Goal: Feedback & Contribution: Contribute content

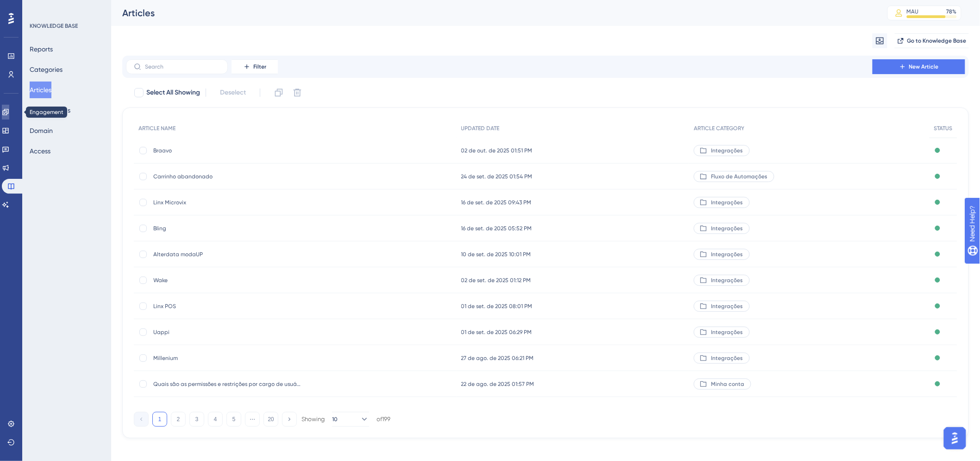
click at [8, 113] on icon at bounding box center [5, 111] width 7 height 7
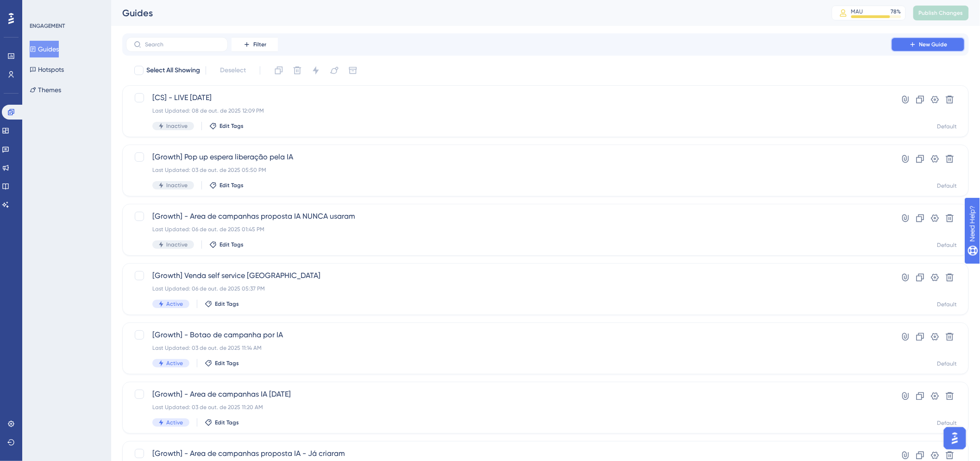
click at [936, 48] on button "New Guide" at bounding box center [928, 44] width 74 height 15
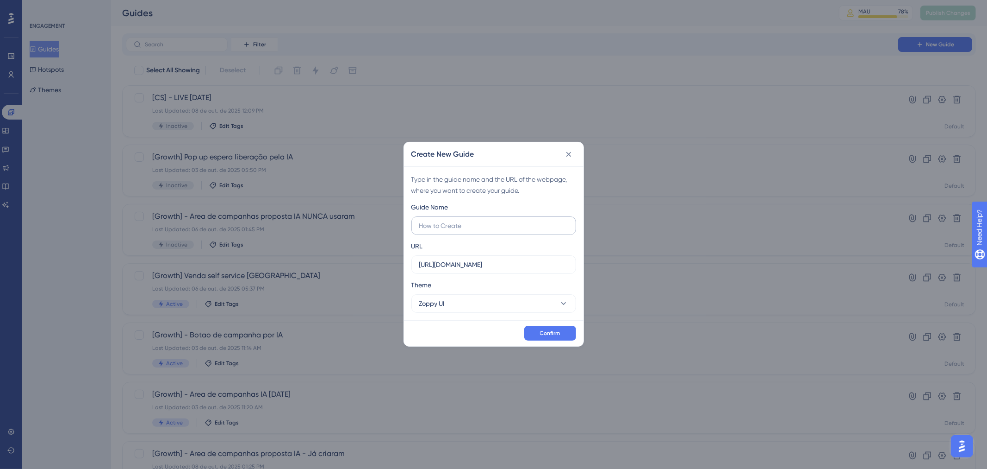
click at [434, 220] on input "text" at bounding box center [493, 225] width 149 height 10
type input "Aviso Bling"
click at [522, 269] on label "https://app.zoppy.com.br" at bounding box center [494, 264] width 165 height 19
click at [522, 269] on input "https://app.zoppy.com.br" at bounding box center [493, 264] width 149 height 10
click at [521, 262] on input "https://app.zoppy.com.br" at bounding box center [493, 264] width 149 height 10
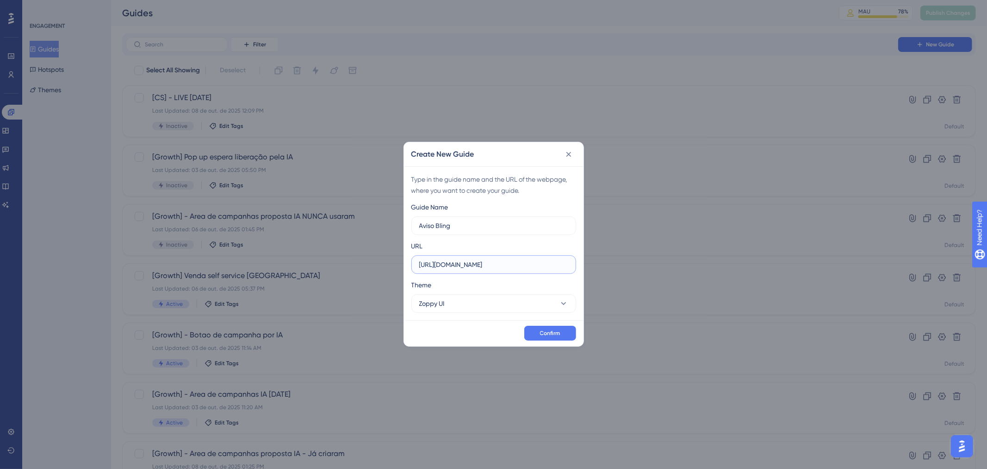
type input "https://app.zoppy.com.br/dashboards"
click at [467, 302] on button "Zoppy UI" at bounding box center [494, 303] width 165 height 19
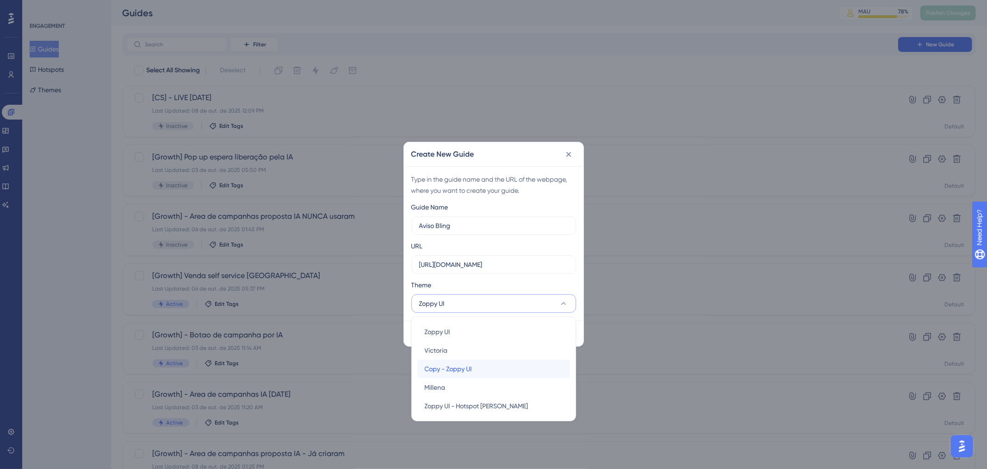
click at [479, 369] on div "Copy - Zoppy UI Copy - Zoppy UI" at bounding box center [494, 368] width 138 height 19
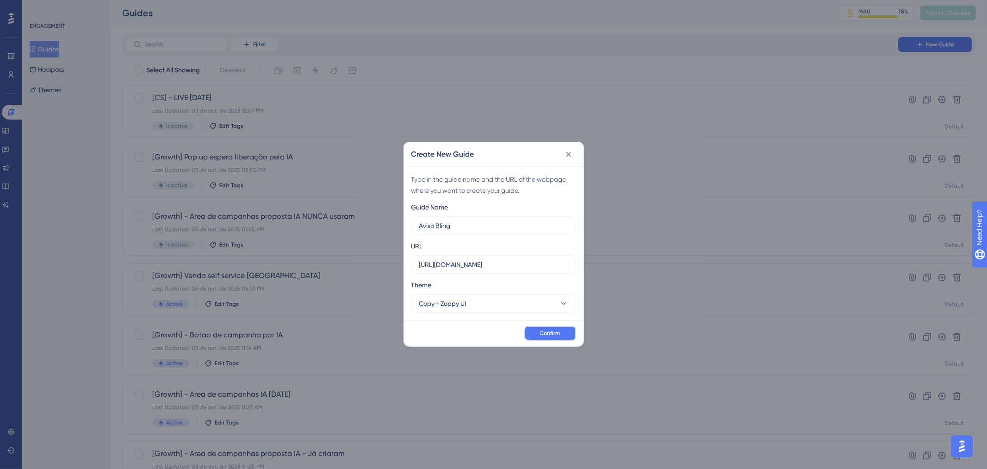
click at [560, 332] on span "Confirm" at bounding box center [550, 332] width 20 height 7
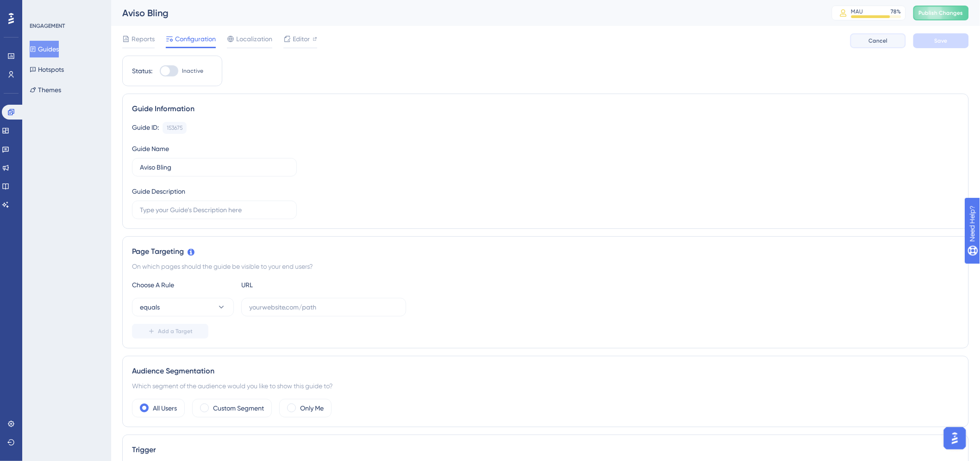
click at [861, 43] on button "Cancel" at bounding box center [878, 40] width 56 height 15
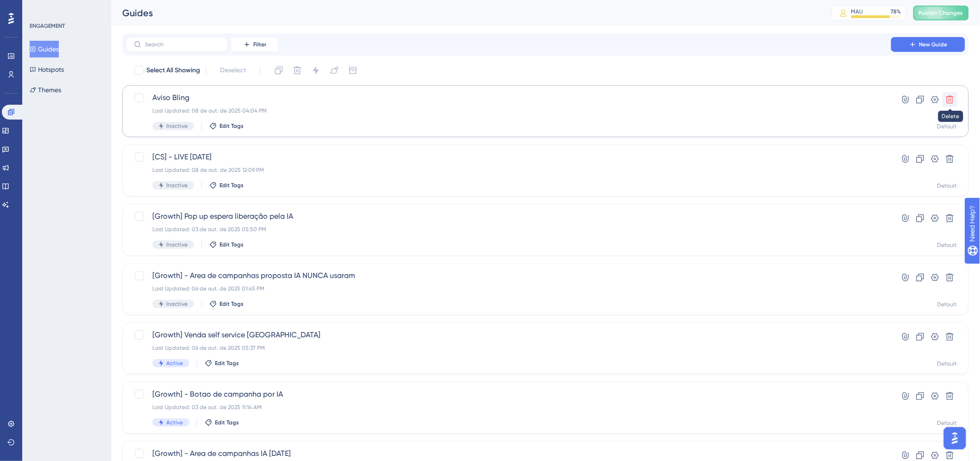
click at [951, 99] on icon at bounding box center [949, 99] width 9 height 9
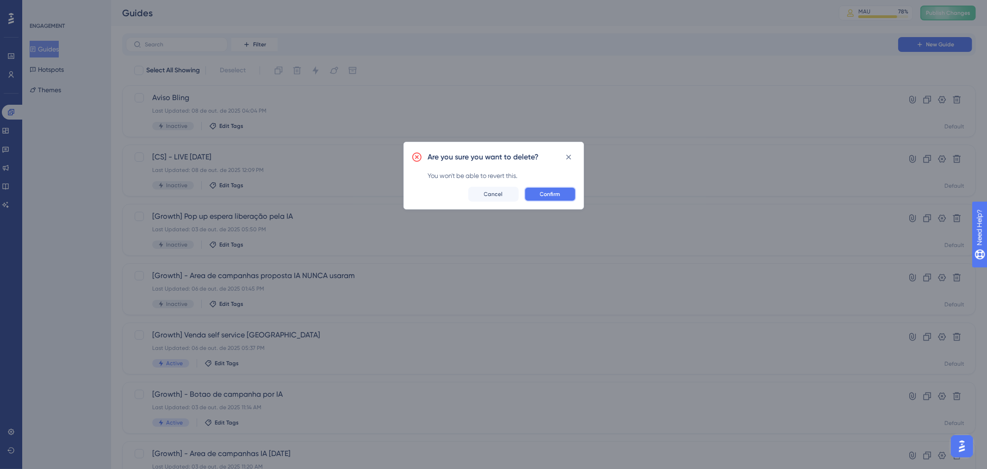
click at [563, 197] on button "Confirm" at bounding box center [551, 194] width 52 height 15
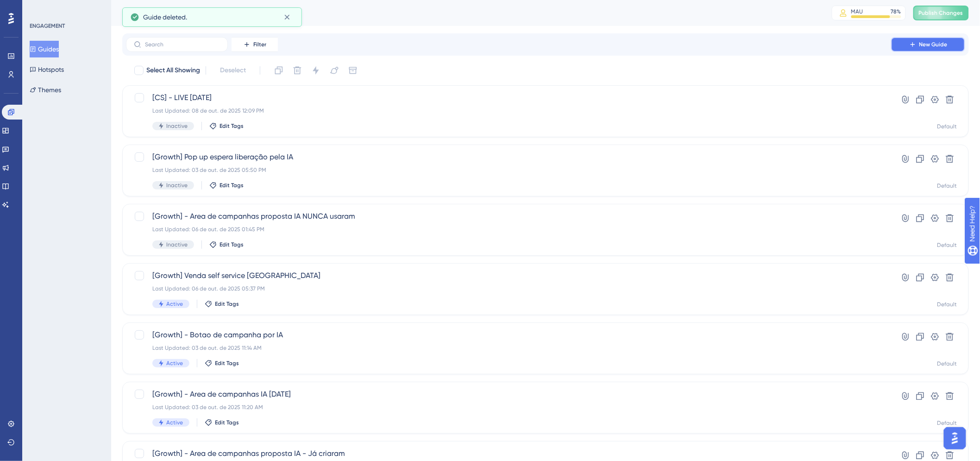
click at [916, 50] on button "New Guide" at bounding box center [928, 44] width 74 height 15
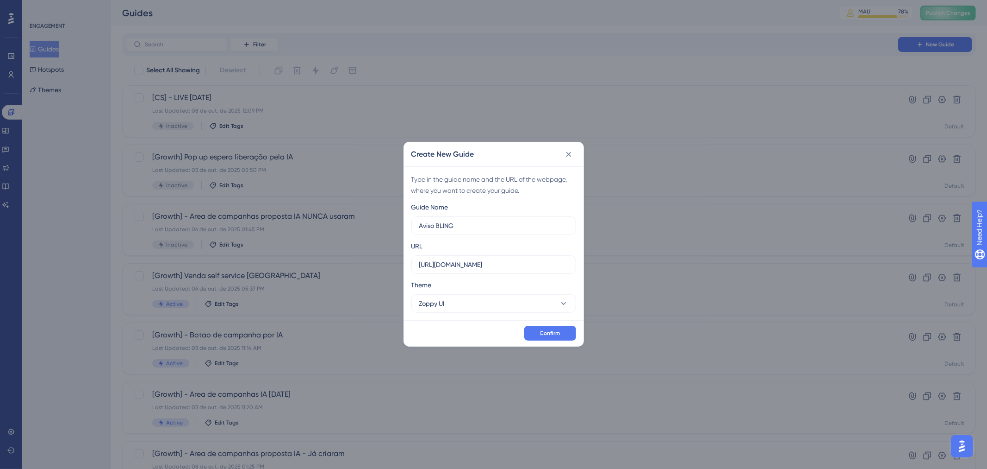
type input "Aviso BLING"
click at [531, 261] on input "https://app.zoppy.com.br" at bounding box center [493, 264] width 149 height 10
click at [516, 262] on input "https://app.zoppy.com.br" at bounding box center [493, 264] width 149 height 10
type input "https://app.zoppy.com.br/dashboard"
click at [530, 306] on button "Zoppy UI" at bounding box center [494, 303] width 165 height 19
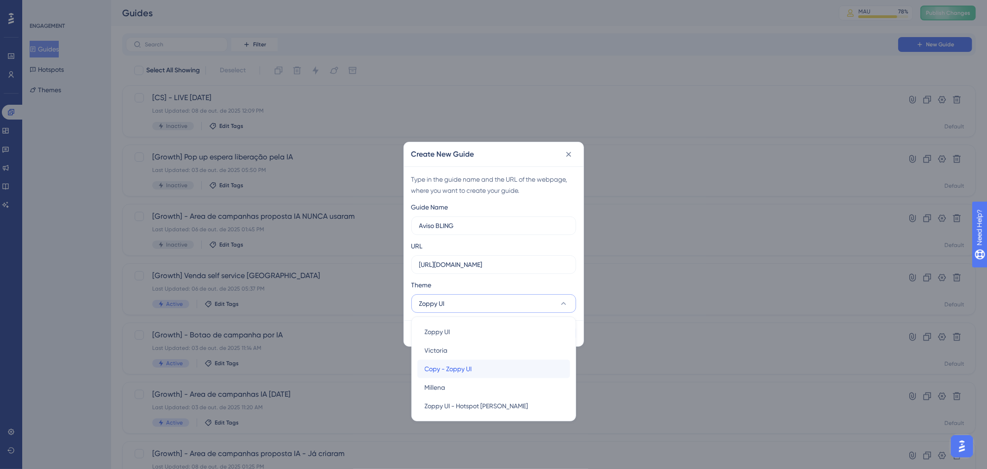
click at [505, 367] on div "Copy - Zoppy UI Copy - Zoppy UI" at bounding box center [494, 368] width 138 height 19
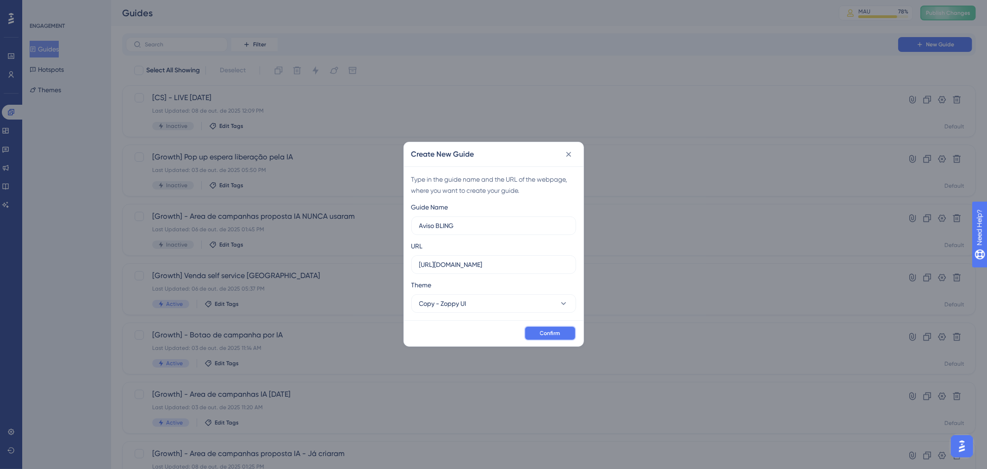
click at [544, 335] on span "Confirm" at bounding box center [550, 332] width 20 height 7
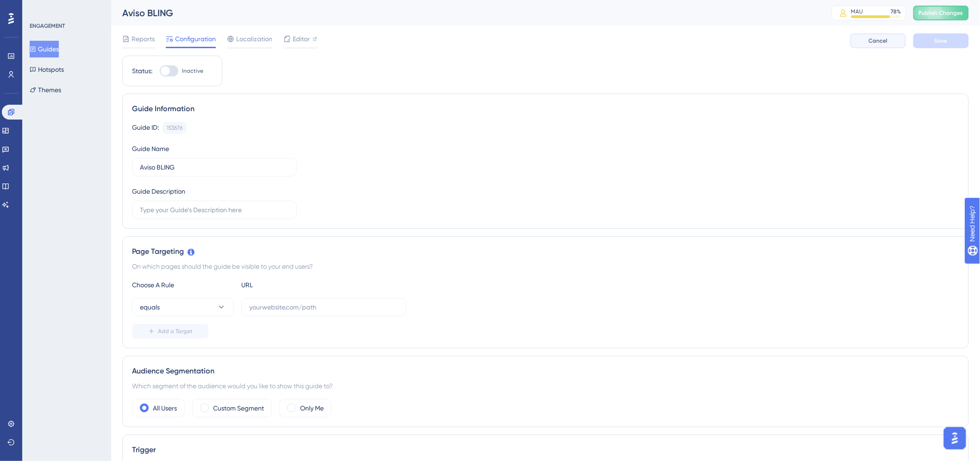
click at [878, 34] on button "Cancel" at bounding box center [878, 40] width 56 height 15
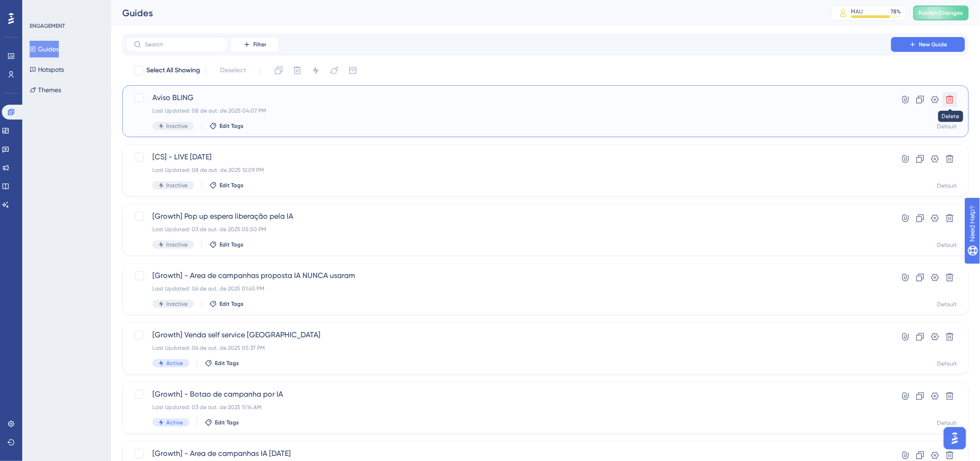
click at [945, 99] on icon at bounding box center [949, 99] width 9 height 9
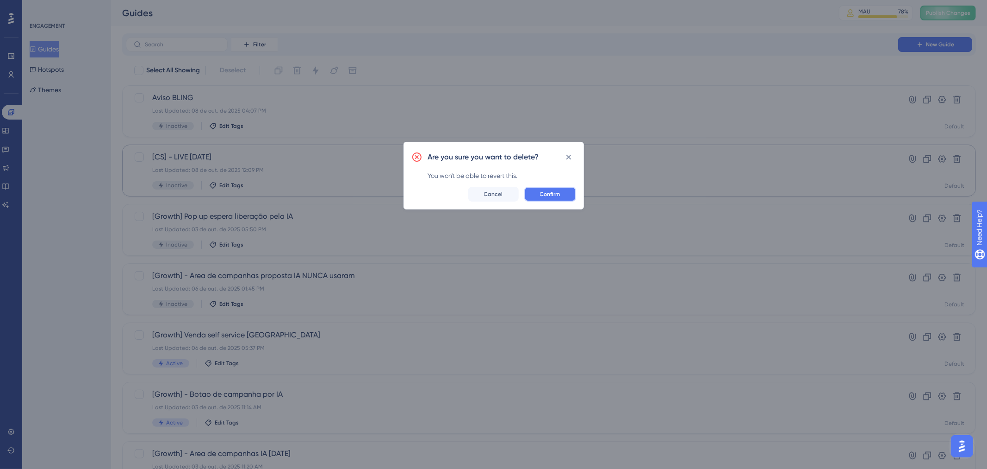
click at [535, 192] on button "Confirm" at bounding box center [551, 194] width 52 height 15
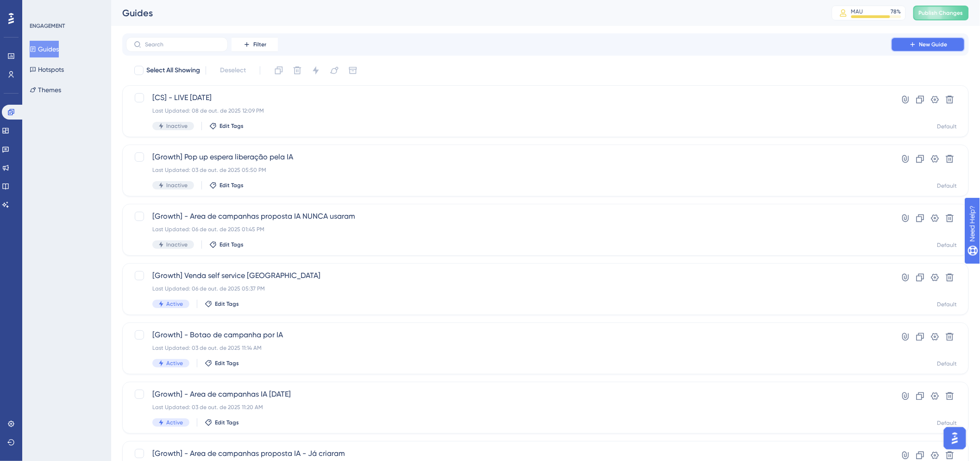
click at [913, 42] on icon at bounding box center [912, 44] width 7 height 7
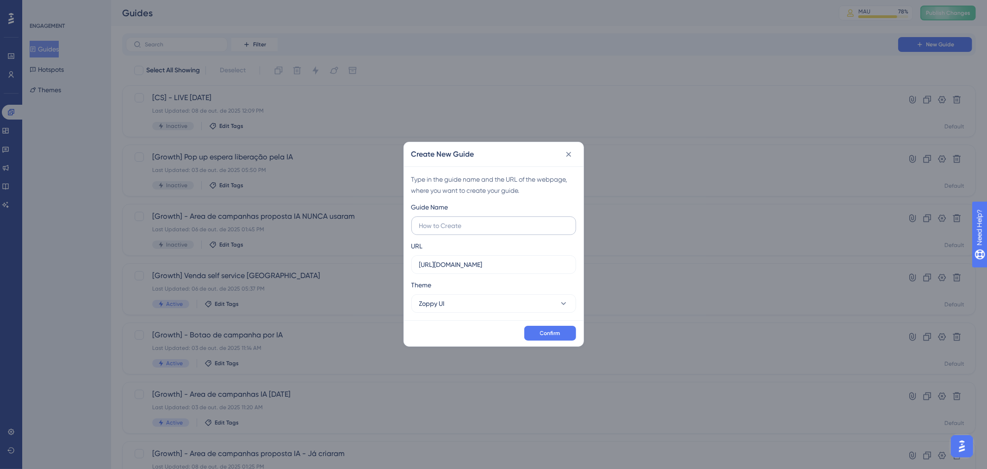
click at [473, 227] on input "text" at bounding box center [493, 225] width 149 height 10
type input "V"
type input "AVISO BLING"
click at [512, 271] on label "https://app.zoppy.com.br" at bounding box center [494, 264] width 165 height 19
click at [512, 269] on input "https://app.zoppy.com.br" at bounding box center [493, 264] width 149 height 10
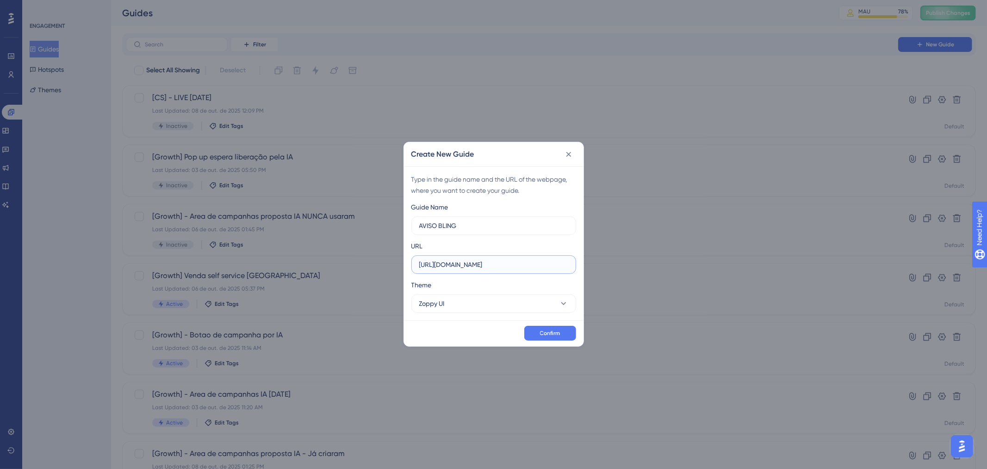
click at [503, 267] on input "https://app.zoppy.com.br" at bounding box center [493, 264] width 149 height 10
type input "https://app.zoppy.com.br/dashboard"
click at [433, 303] on span "Zoppy UI" at bounding box center [431, 303] width 25 height 11
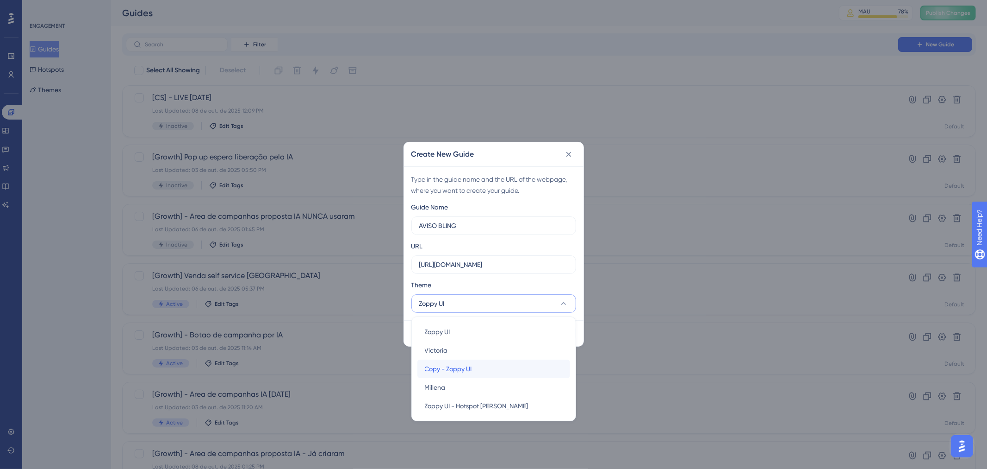
click at [471, 372] on span "Copy - Zoppy UI" at bounding box center [448, 368] width 47 height 11
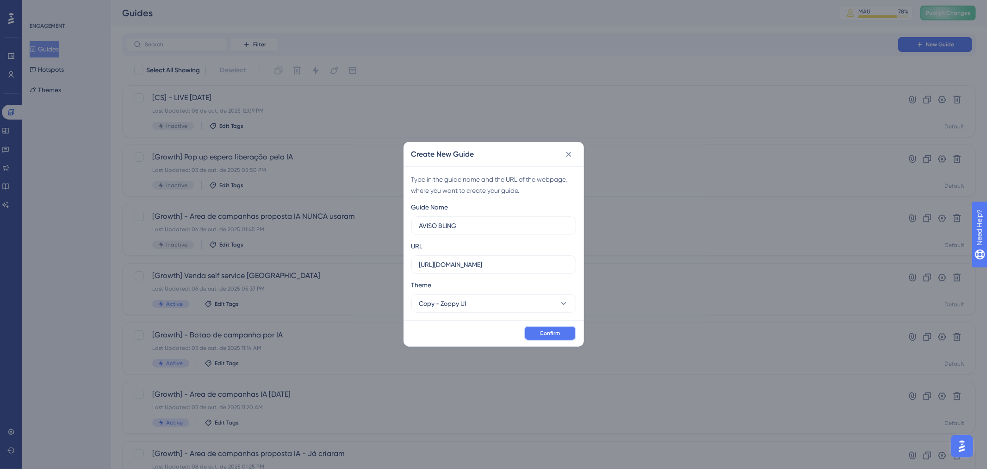
click at [567, 336] on button "Confirm" at bounding box center [551, 332] width 52 height 15
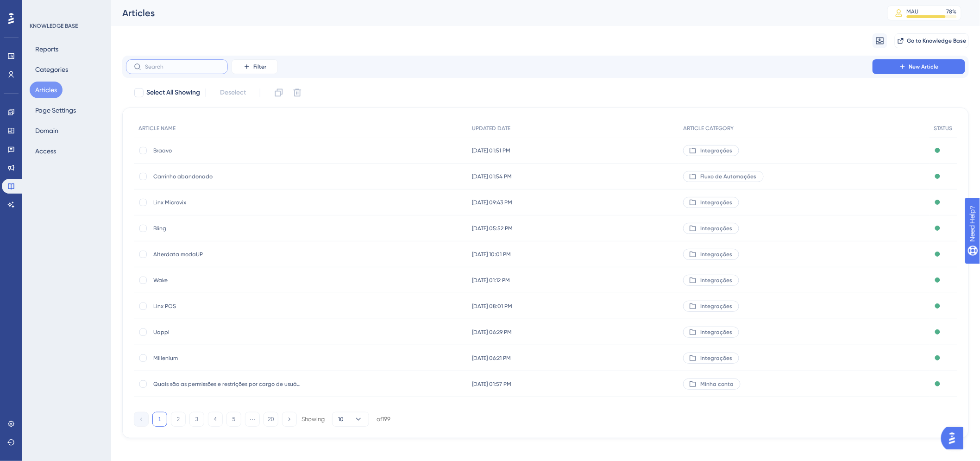
click at [199, 64] on input "text" at bounding box center [182, 66] width 75 height 6
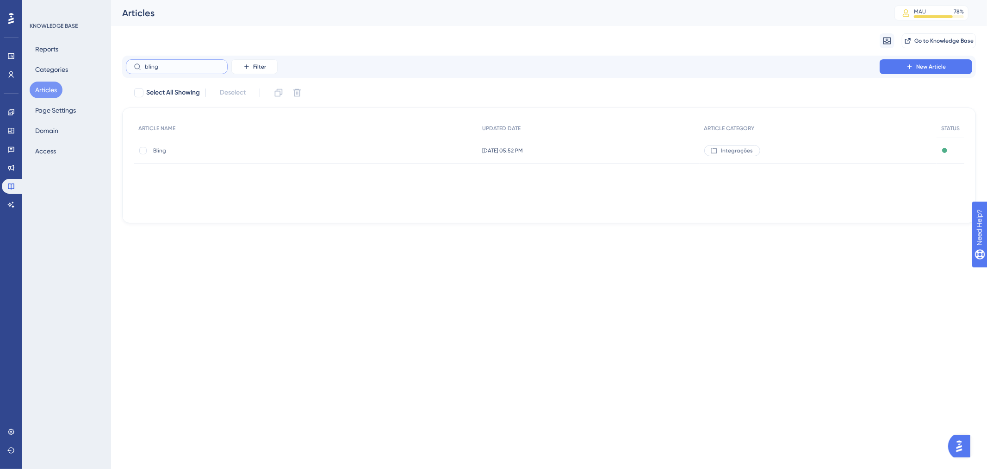
type input "bling"
click at [344, 163] on div "ARTICLE NAME UPDATED DATE ARTICLE CATEGORY STATUS Bling Bling 16 de set. de 202…" at bounding box center [549, 165] width 831 height 93
click at [343, 161] on div "Bling Bling" at bounding box center [306, 150] width 344 height 26
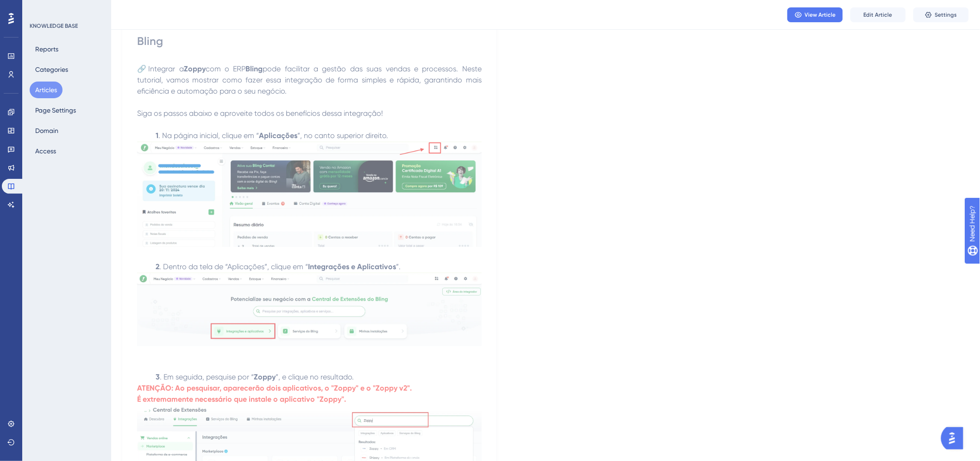
scroll to position [154, 0]
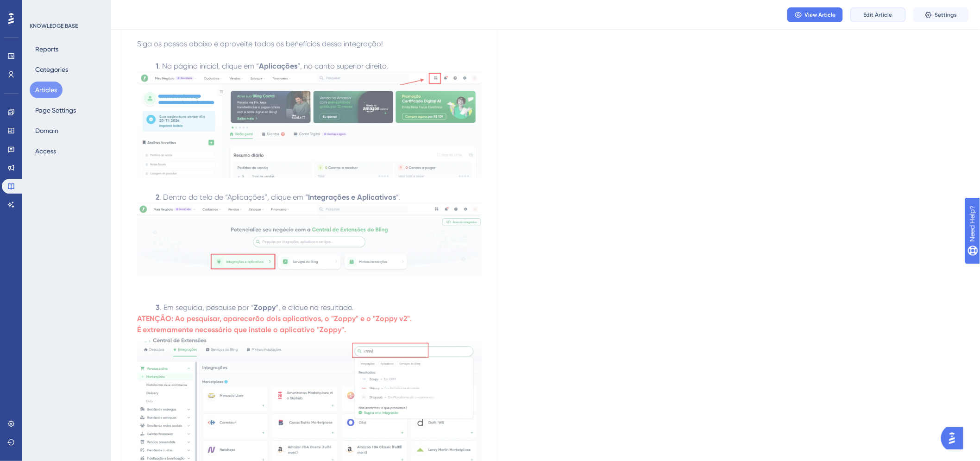
click at [857, 13] on button "Edit Article" at bounding box center [878, 14] width 56 height 15
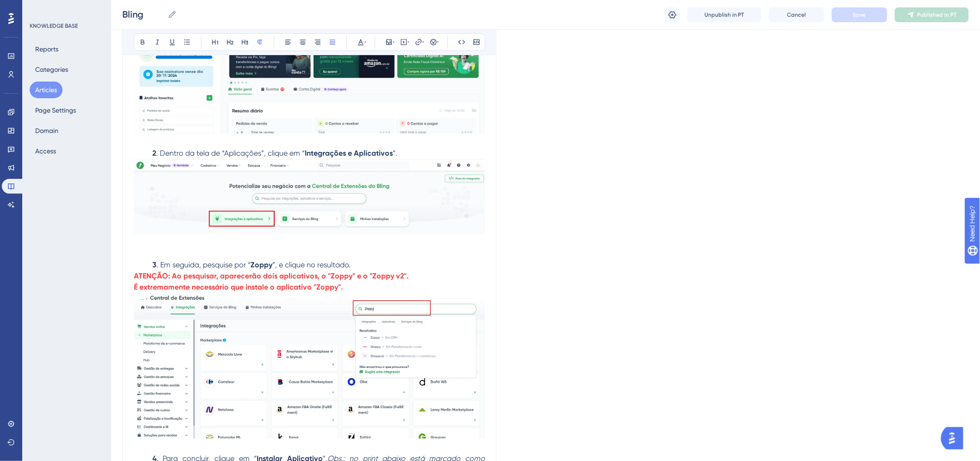
scroll to position [267, 0]
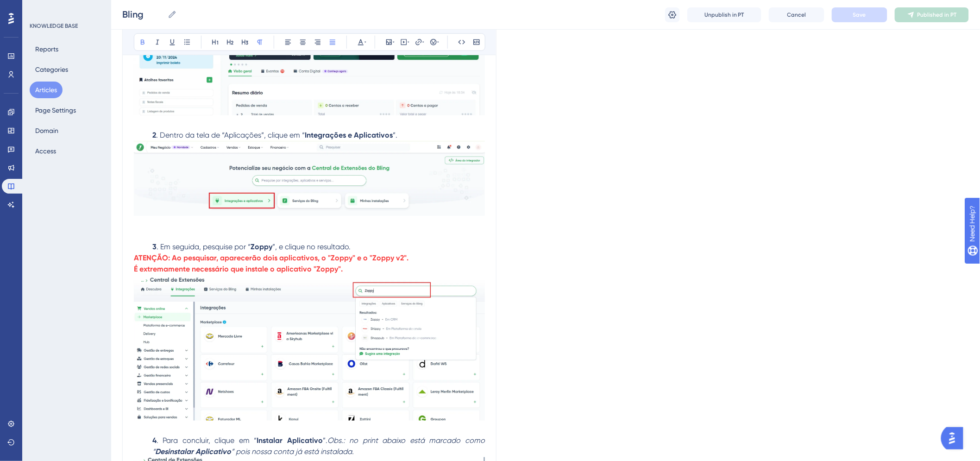
drag, startPoint x: 271, startPoint y: 247, endPoint x: 321, endPoint y: 274, distance: 56.5
click at [271, 247] on strong "Zoppy" at bounding box center [261, 246] width 22 height 9
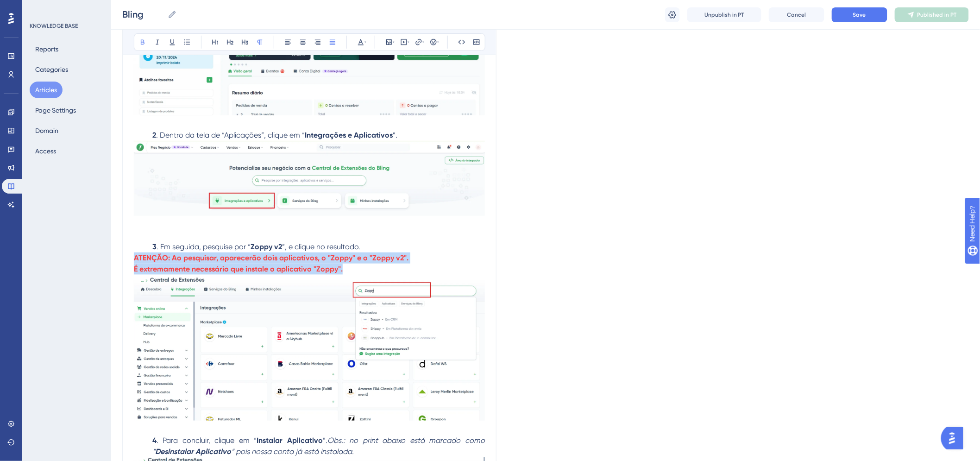
drag, startPoint x: 347, startPoint y: 271, endPoint x: 132, endPoint y: 256, distance: 215.8
click at [132, 256] on div "Bling Bold Italic Underline Bullet Point Heading 1 Heading 2 Heading 3 Normal A…" at bounding box center [309, 418] width 374 height 1163
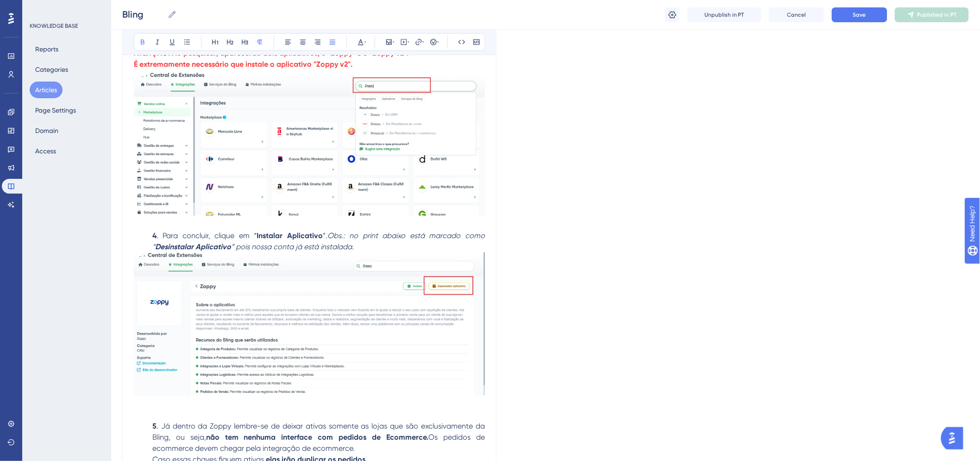
scroll to position [473, 0]
click at [307, 311] on img at bounding box center [309, 322] width 351 height 143
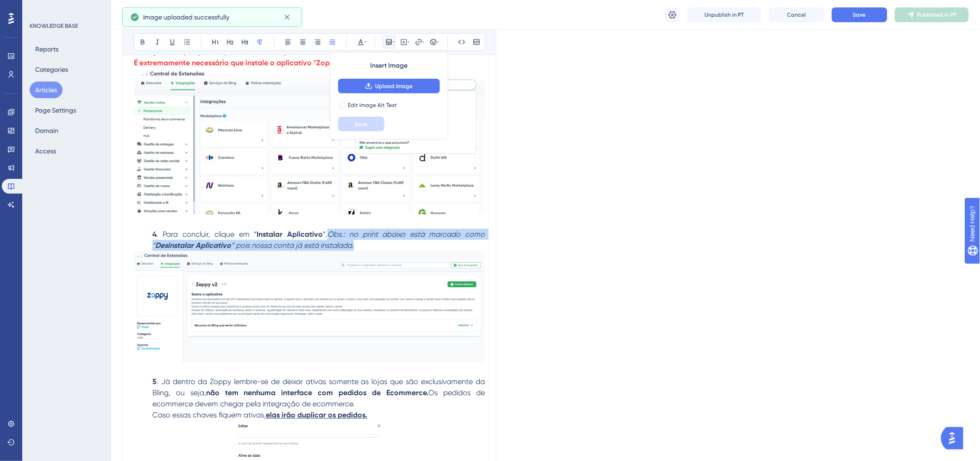
drag, startPoint x: 367, startPoint y: 246, endPoint x: 325, endPoint y: 237, distance: 42.1
click at [325, 237] on p "4 . Para concluir, clique em “ Instalar Aplicativo ”. Obs.: no print abaixo est…" at bounding box center [309, 240] width 351 height 22
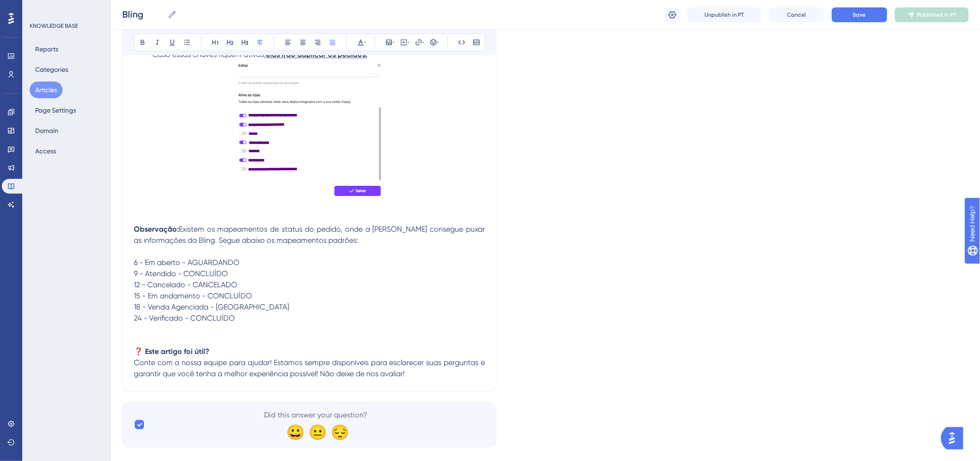
scroll to position [832, 0]
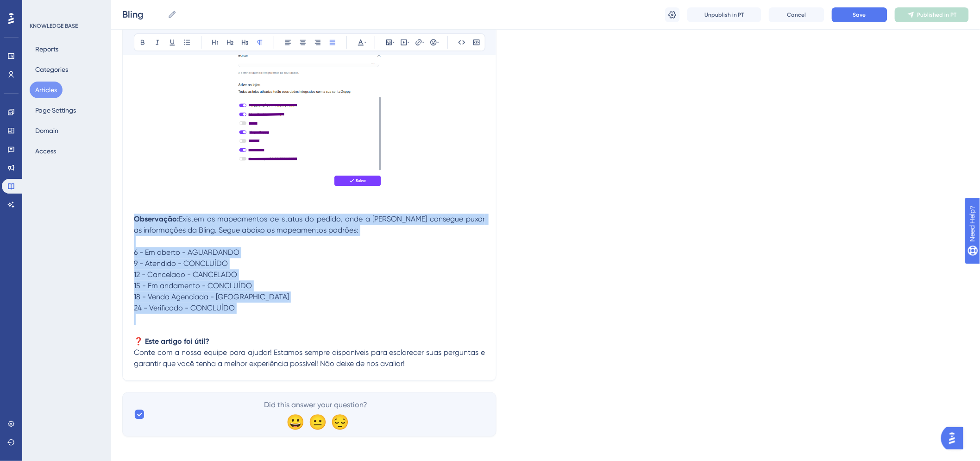
drag, startPoint x: 244, startPoint y: 315, endPoint x: 86, endPoint y: 221, distance: 184.1
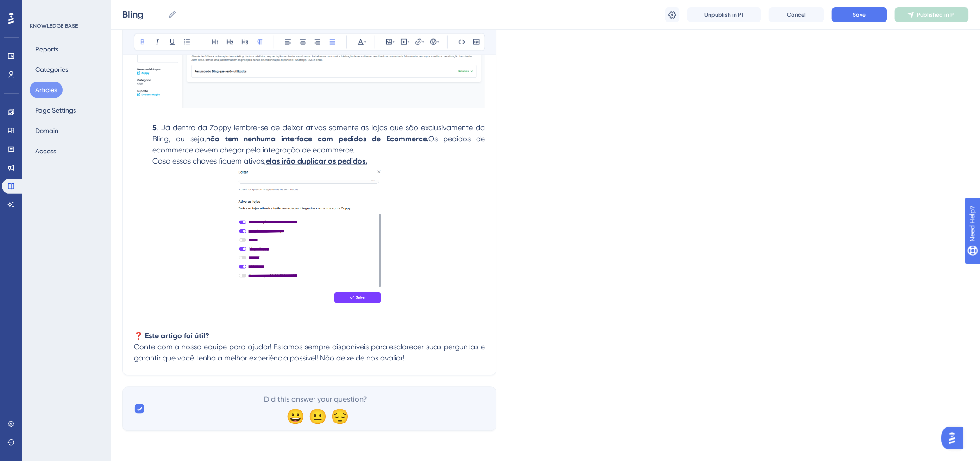
scroll to position [716, 0]
click at [826, 16] on div "Unpublish in PT Cancel Save Published in PT" at bounding box center [817, 14] width 304 height 15
click at [844, 14] on button "Save" at bounding box center [859, 14] width 56 height 15
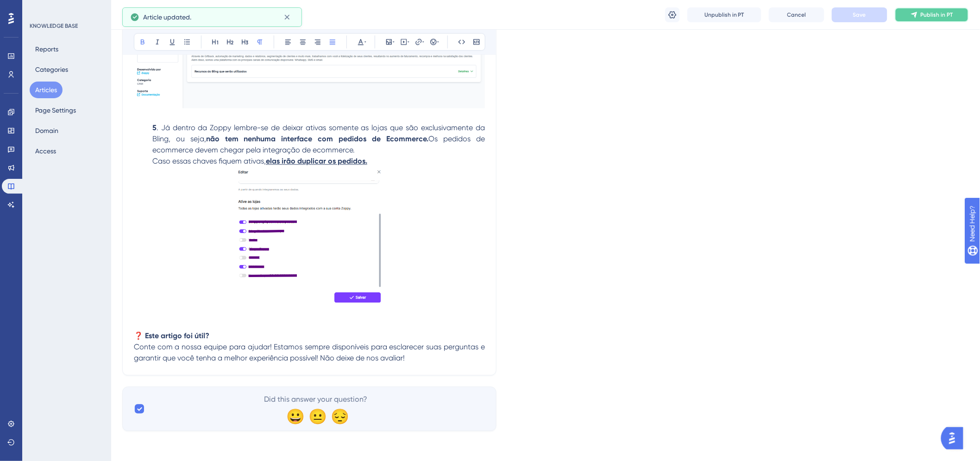
click at [921, 15] on span "Publish in PT" at bounding box center [936, 14] width 32 height 7
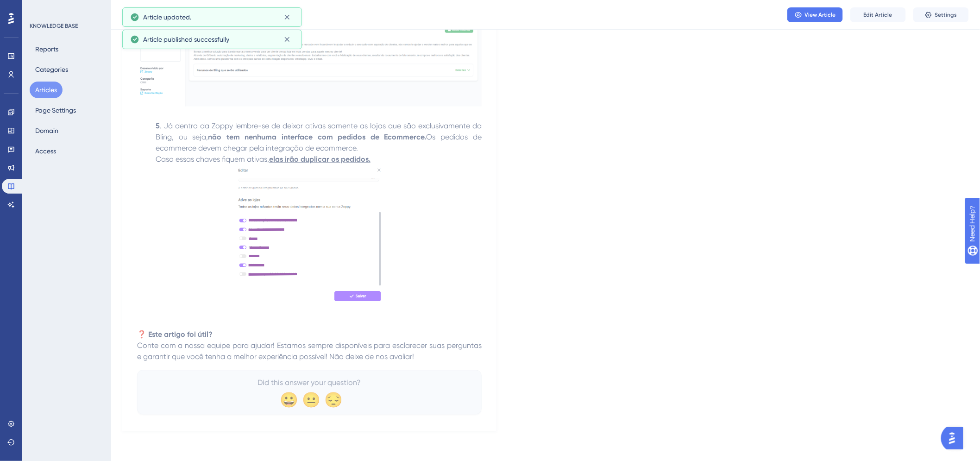
scroll to position [660, 0]
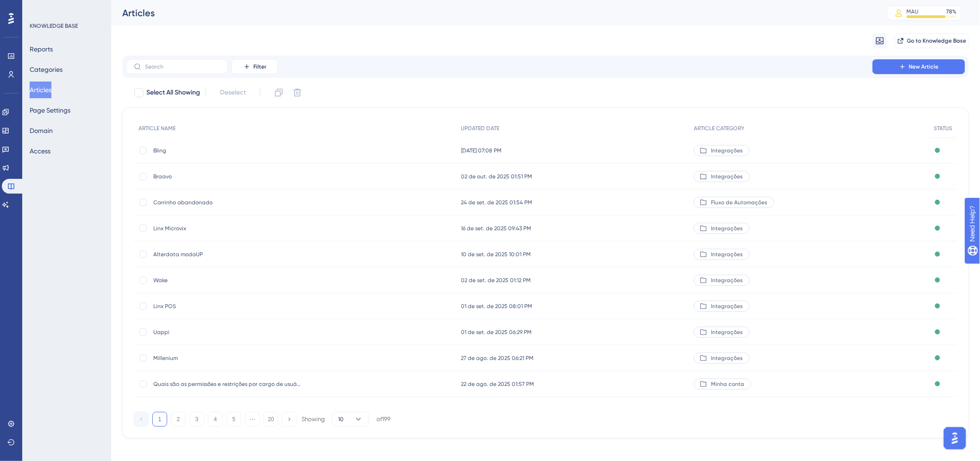
click at [174, 152] on span "Bling" at bounding box center [227, 150] width 148 height 7
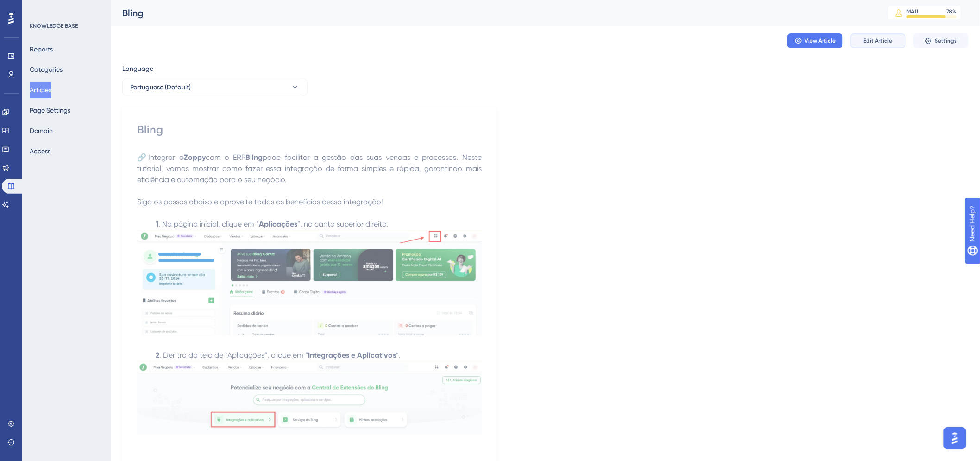
click at [862, 36] on button "Edit Article" at bounding box center [878, 40] width 56 height 15
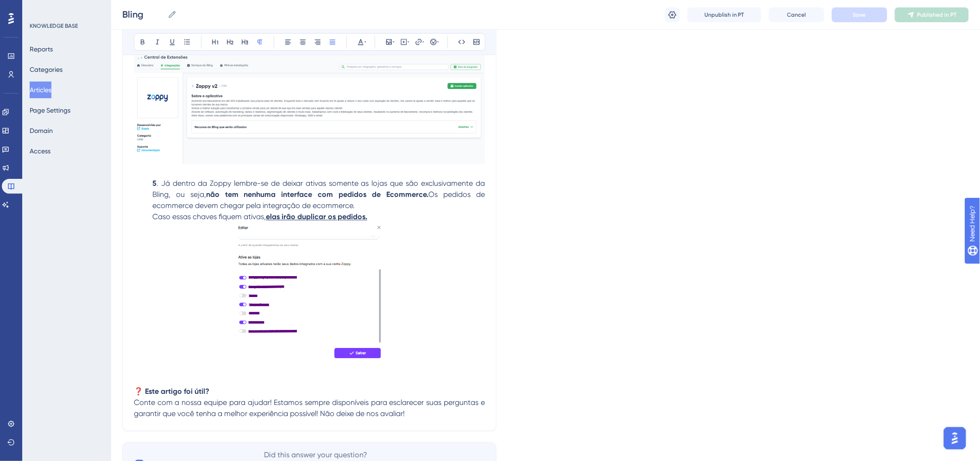
scroll to position [716, 0]
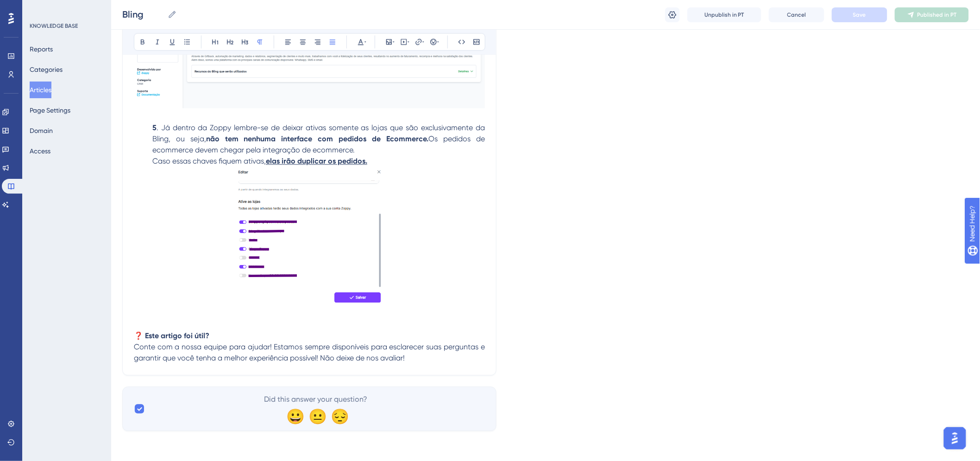
click at [209, 318] on p at bounding box center [309, 313] width 351 height 11
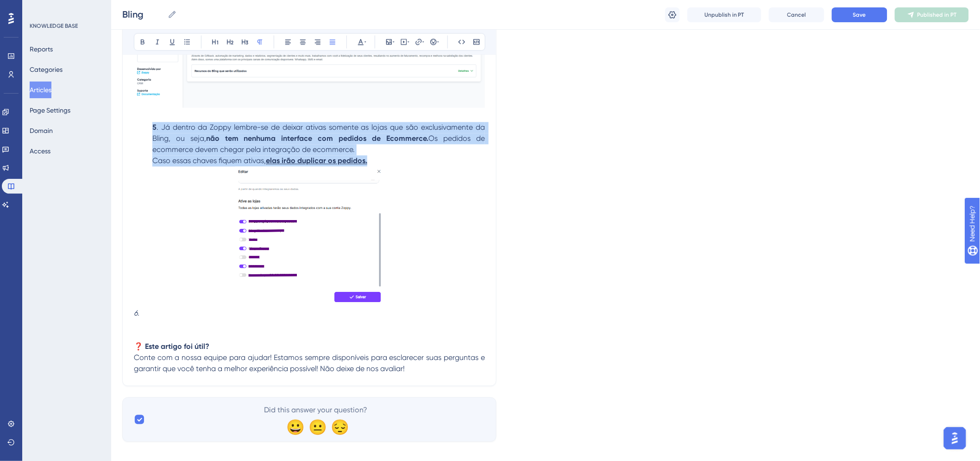
drag, startPoint x: 378, startPoint y: 159, endPoint x: 146, endPoint y: 128, distance: 233.9
click at [146, 128] on p "5 . Já dentro da Zoppy lembre-se de deixar ativas somente as lojas que são excl…" at bounding box center [309, 144] width 351 height 44
copy p "5 . Já dentro da Zoppy lembre-se de deixar ativas somente as lojas que são excl…"
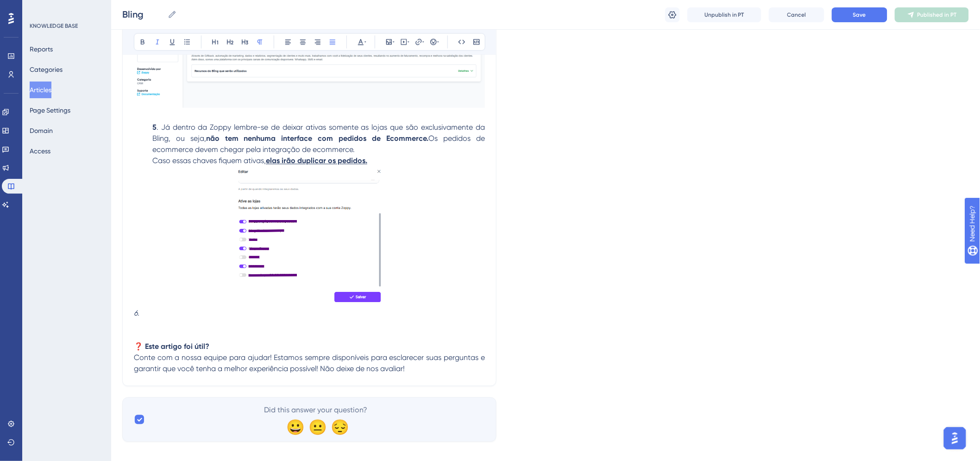
click at [136, 316] on em "6." at bounding box center [137, 313] width 6 height 9
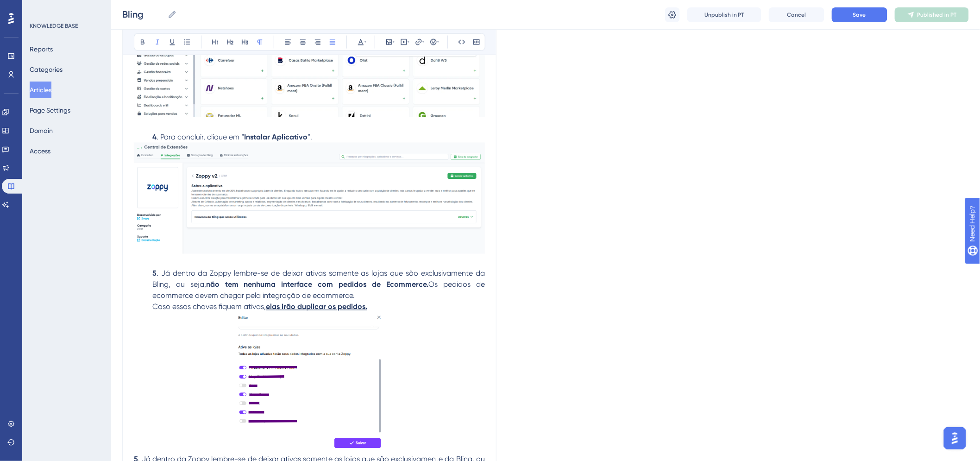
scroll to position [562, 0]
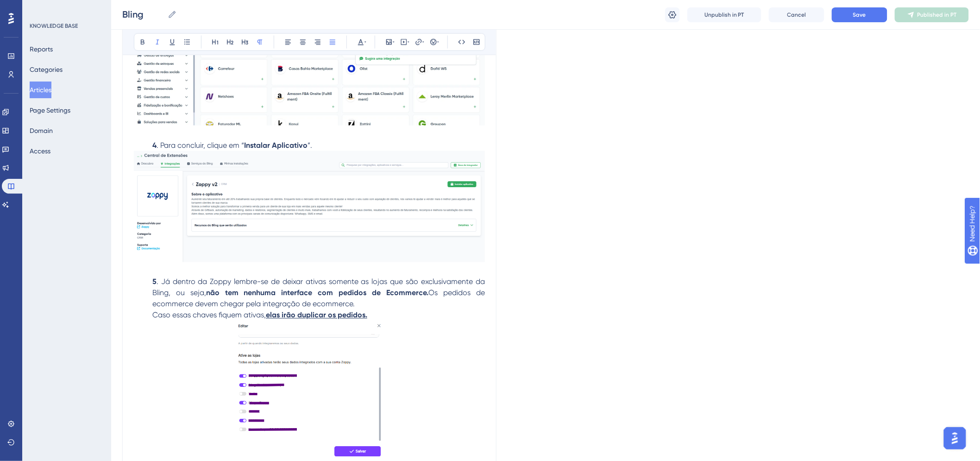
click at [151, 281] on p "5 . Já dentro da Zoppy lembre-se de deixar ativas somente as lojas que são excl…" at bounding box center [309, 298] width 351 height 44
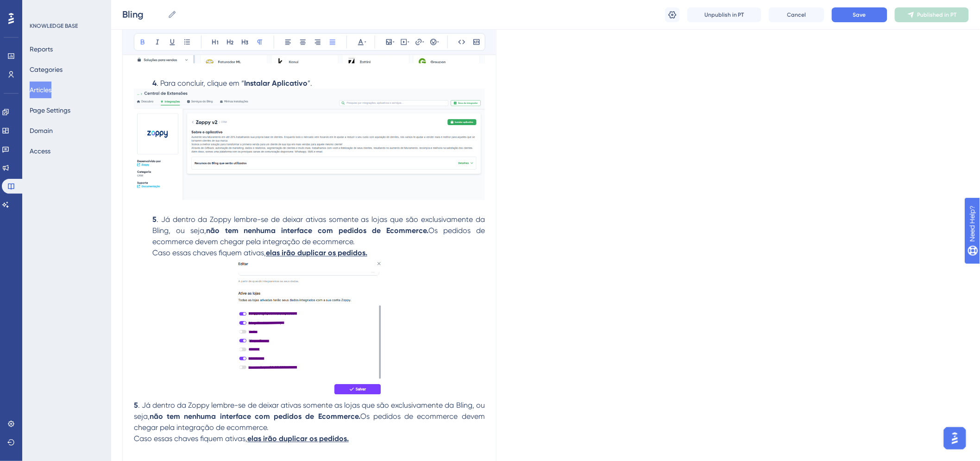
scroll to position [716, 0]
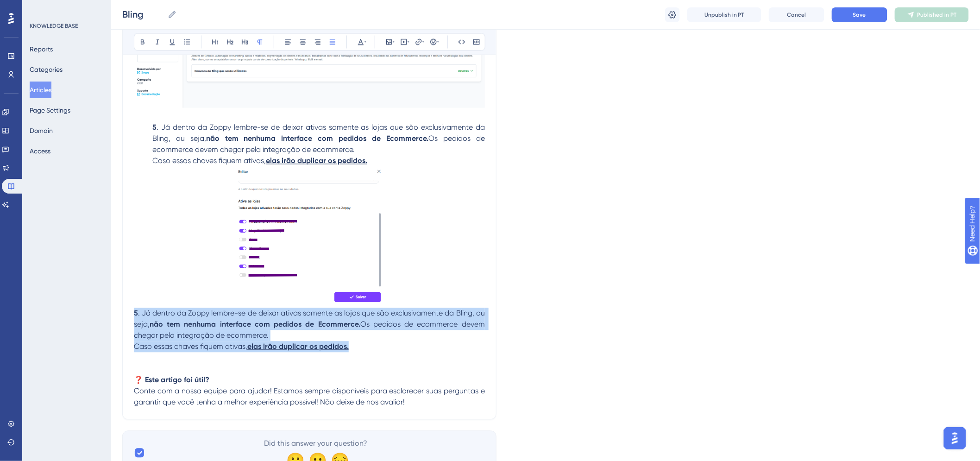
drag, startPoint x: 135, startPoint y: 315, endPoint x: 394, endPoint y: 344, distance: 260.9
click at [394, 344] on p "5 . Já dentro da Zoppy lembre-se de deixar ativas somente as lojas que são excl…" at bounding box center [309, 330] width 351 height 44
click at [306, 45] on button at bounding box center [302, 42] width 13 height 13
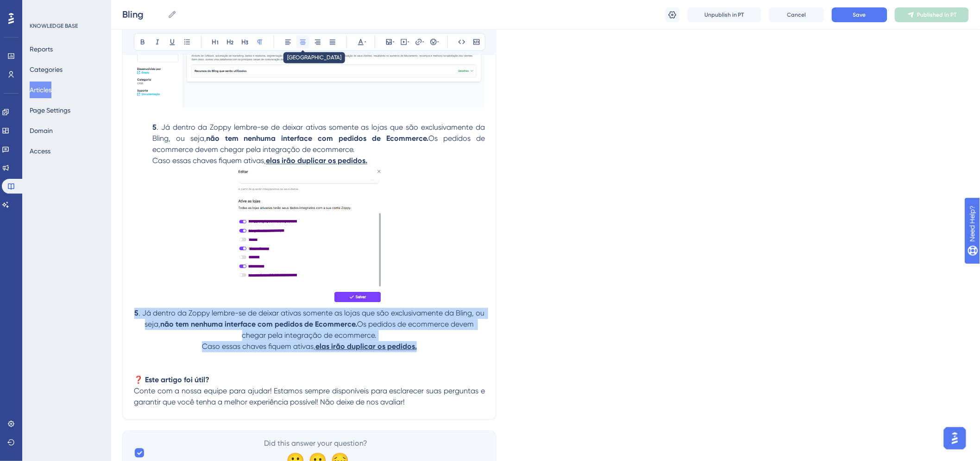
click at [301, 42] on icon at bounding box center [302, 41] width 7 height 7
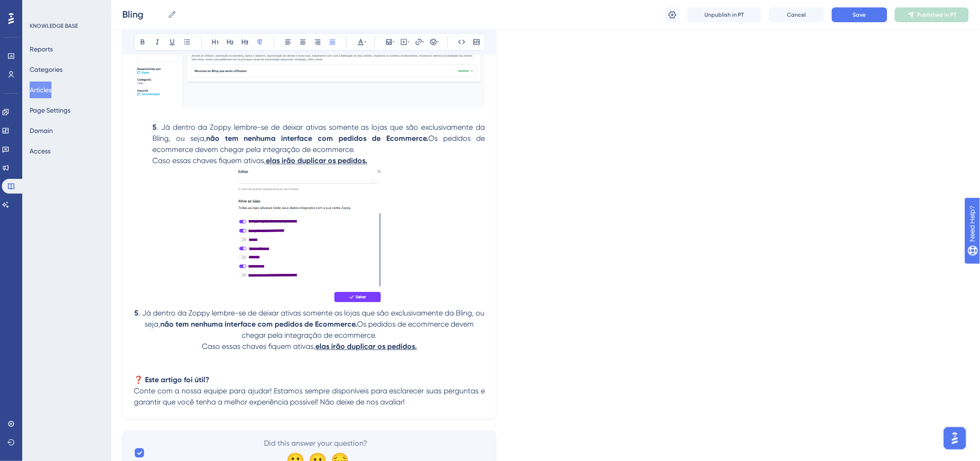
click at [153, 138] on span ". Já dentro da Zoppy lembre-se de deixar ativas somente as lojas que são exclus…" at bounding box center [319, 133] width 334 height 20
click at [148, 315] on span ". Já dentro da Zoppy lembre-se de deixar ativas somente as lojas que são exclus…" at bounding box center [312, 319] width 348 height 20
click at [241, 336] on p "5 . Já dentro da Zoppy lembre-se de deixar ativas somente as lojas que são excl…" at bounding box center [309, 330] width 351 height 44
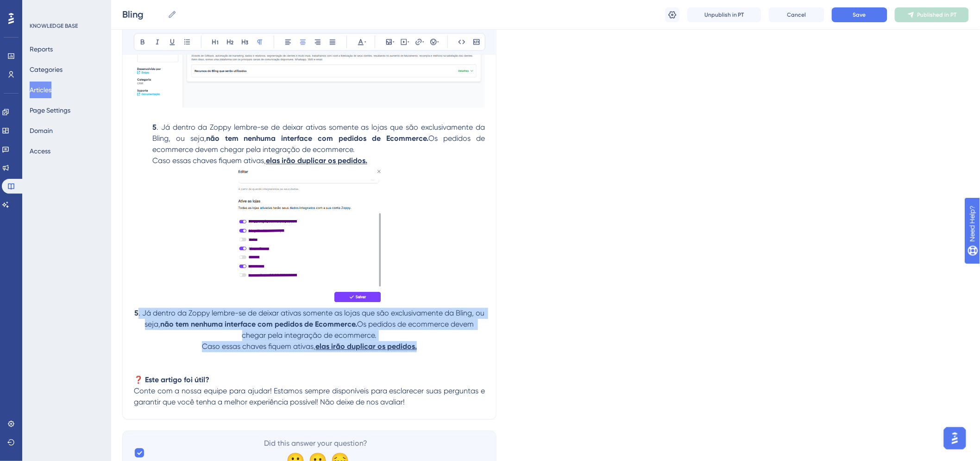
drag, startPoint x: 419, startPoint y: 347, endPoint x: 140, endPoint y: 315, distance: 280.6
click at [140, 315] on p "5 . Já dentro da Zoppy lembre-se de deixar ativas somente as lojas que são excl…" at bounding box center [309, 330] width 351 height 44
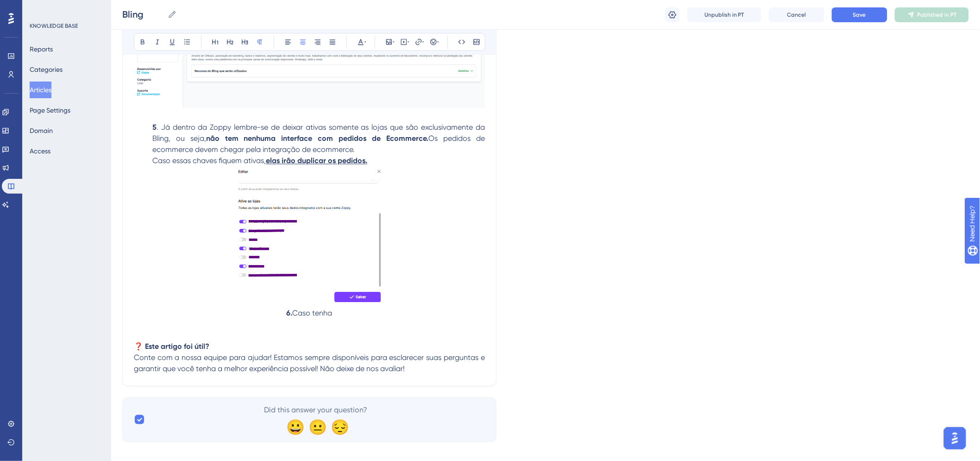
drag, startPoint x: 287, startPoint y: 312, endPoint x: 294, endPoint y: 316, distance: 6.8
click at [287, 313] on strong "6." at bounding box center [290, 313] width 6 height 9
click at [288, 44] on icon at bounding box center [287, 41] width 7 height 7
click at [221, 313] on p "EXTRA: Caso tenha" at bounding box center [309, 313] width 351 height 11
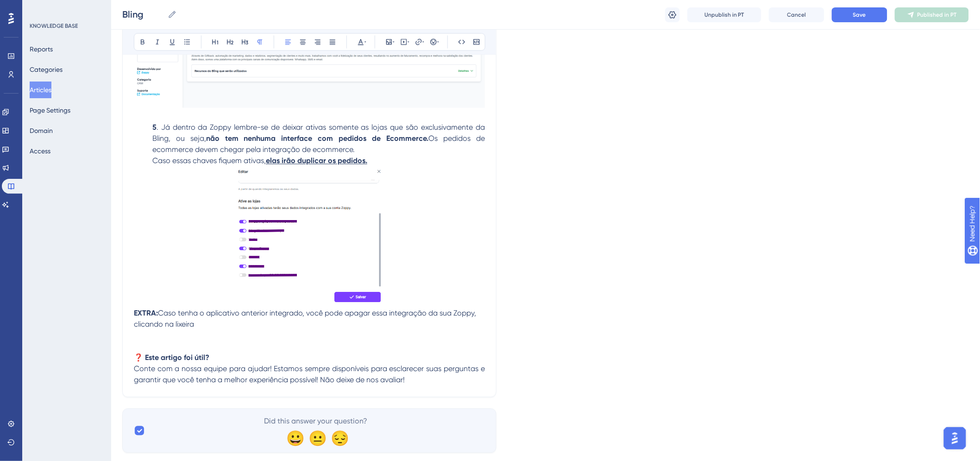
click at [225, 325] on p "EXTRA: Caso tenha o aplicativo anterior integrado, você pode apagar essa integr…" at bounding box center [309, 319] width 351 height 22
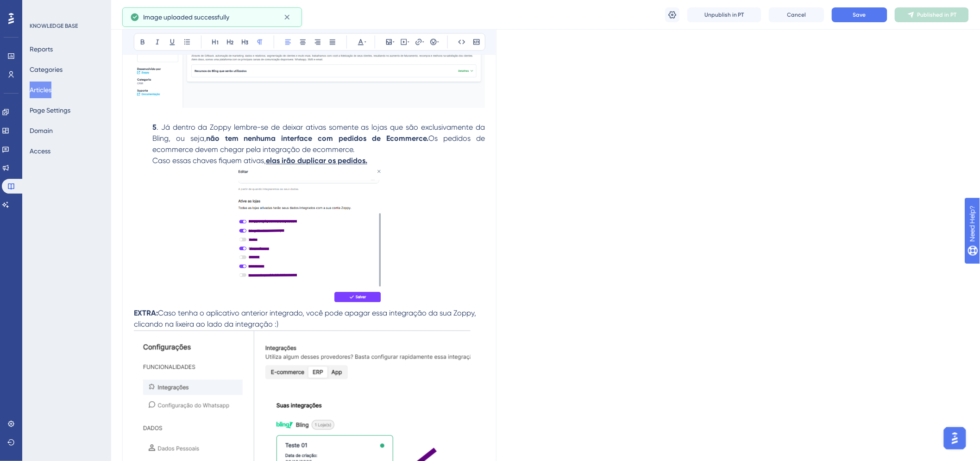
click at [266, 335] on img at bounding box center [302, 422] width 337 height 184
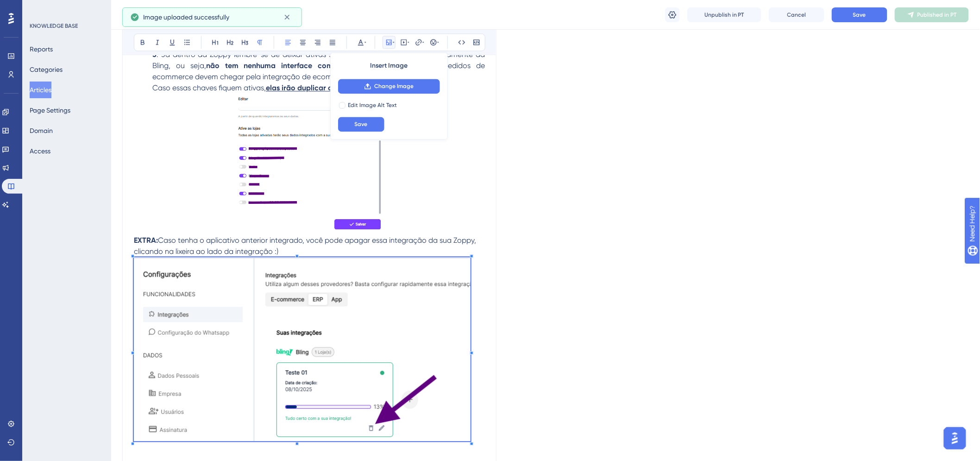
scroll to position [870, 0]
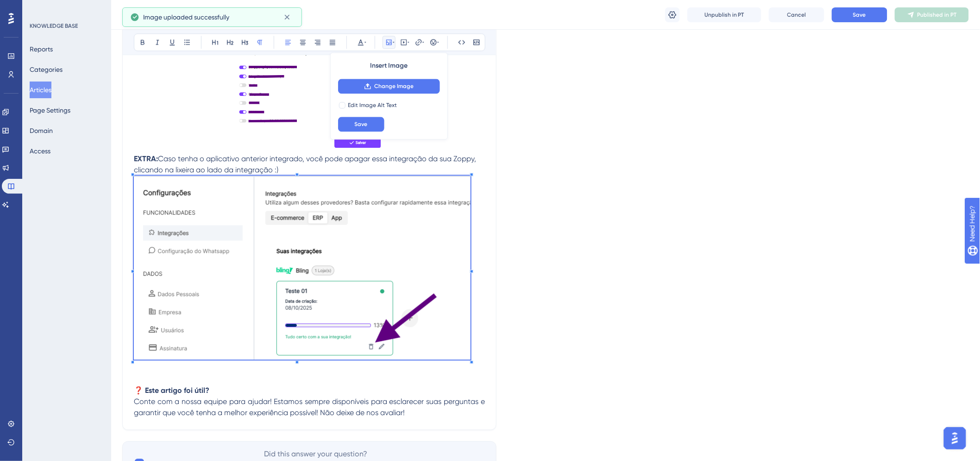
click at [469, 360] on div at bounding box center [302, 268] width 337 height 187
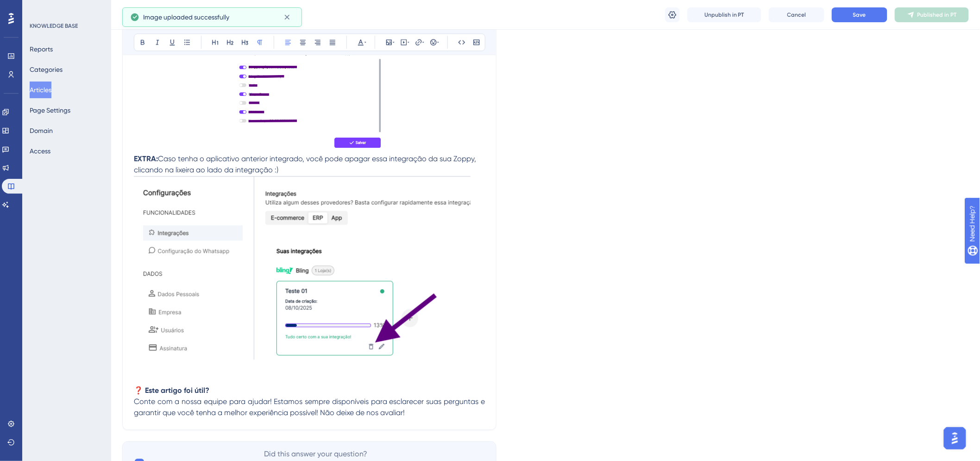
drag, startPoint x: 425, startPoint y: 331, endPoint x: 457, endPoint y: 353, distance: 39.0
click at [425, 331] on img at bounding box center [302, 267] width 337 height 184
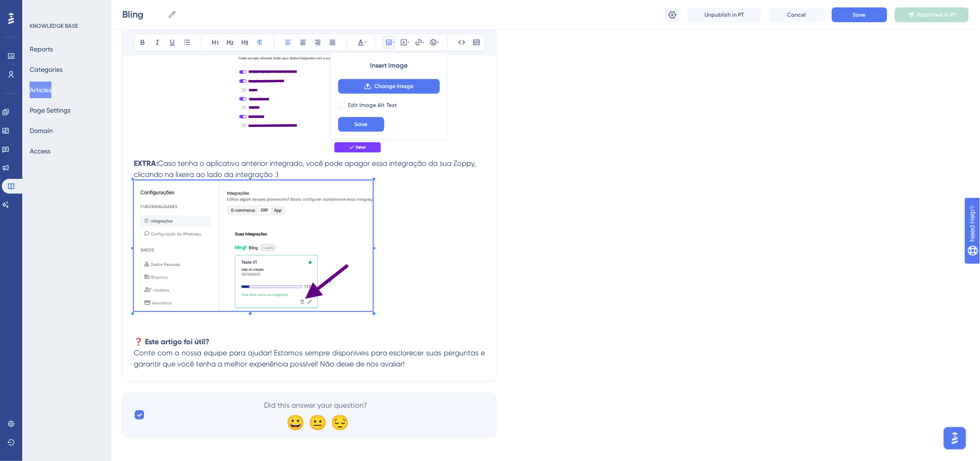
click at [359, 293] on p at bounding box center [309, 247] width 351 height 134
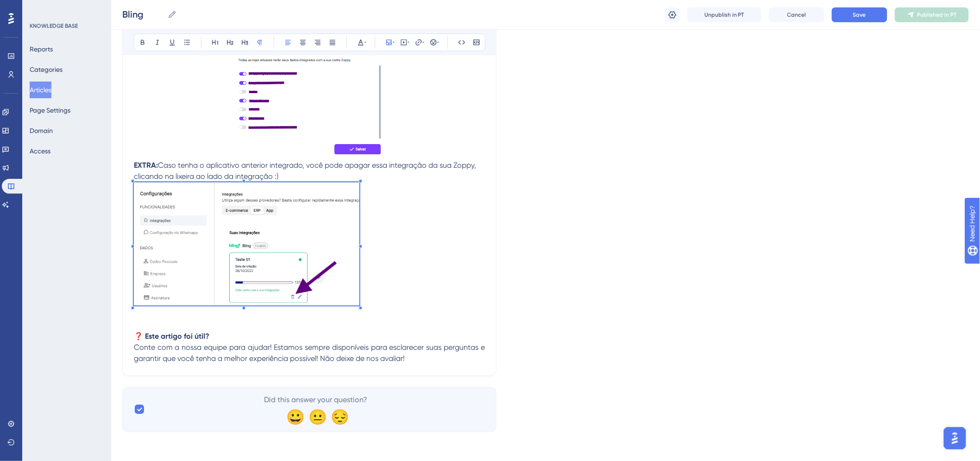
scroll to position [864, 0]
click at [303, 39] on icon at bounding box center [302, 41] width 7 height 7
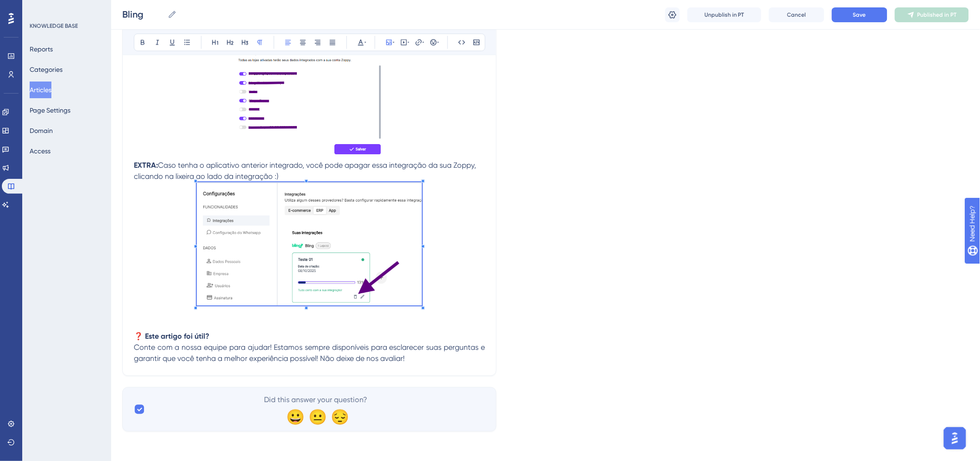
click at [447, 224] on p at bounding box center [309, 245] width 351 height 126
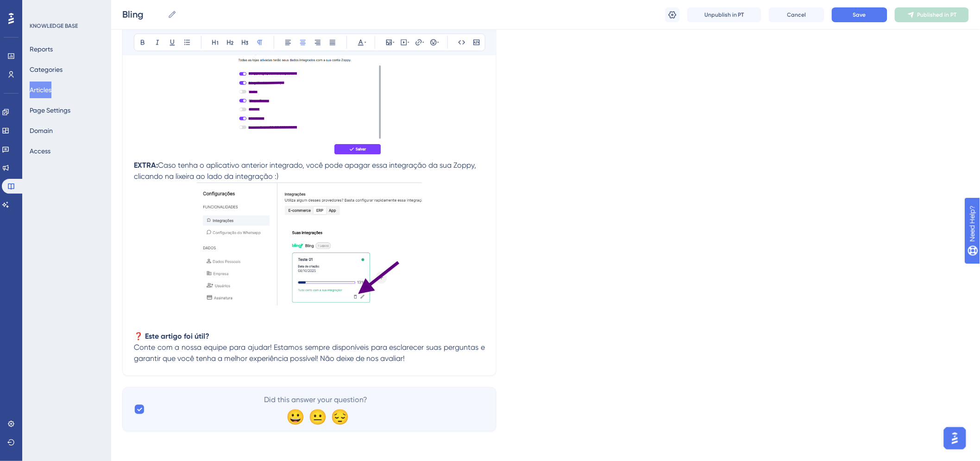
click at [283, 175] on p "EXTRA: Caso tenha o aplicativo anterior integrado, você pode apagar essa integr…" at bounding box center [309, 171] width 351 height 22
click at [849, 13] on button "Save" at bounding box center [859, 14] width 56 height 15
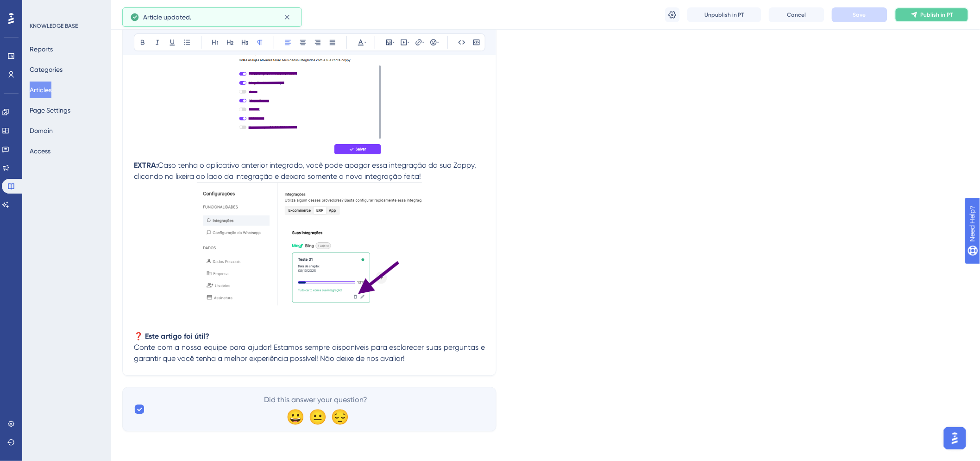
click at [915, 18] on icon at bounding box center [913, 14] width 7 height 7
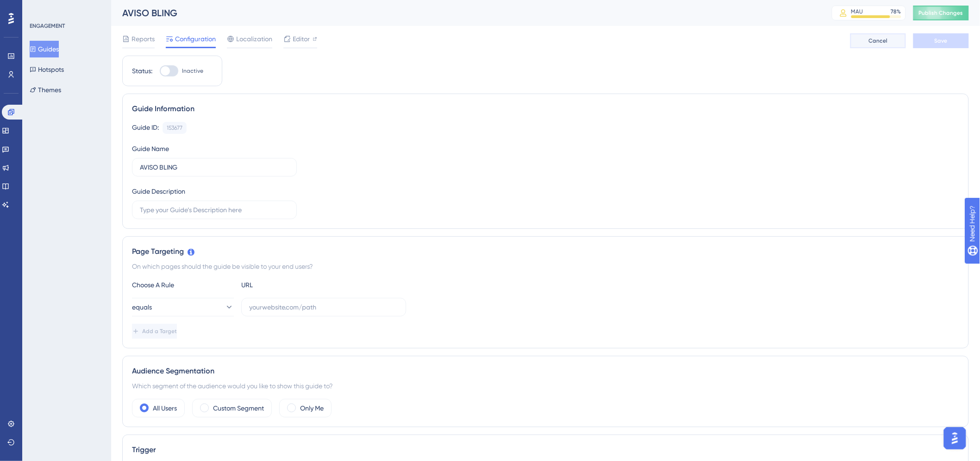
click at [882, 43] on span "Cancel" at bounding box center [878, 40] width 19 height 7
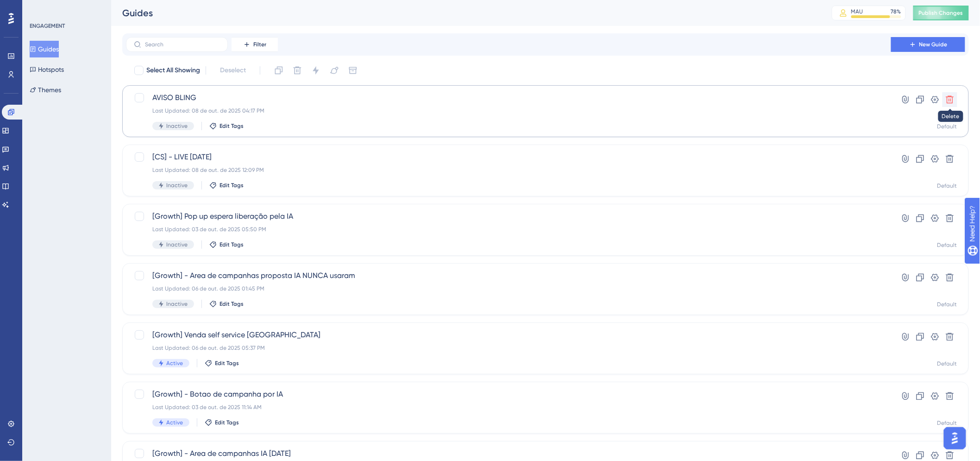
click at [948, 98] on icon at bounding box center [949, 99] width 9 height 9
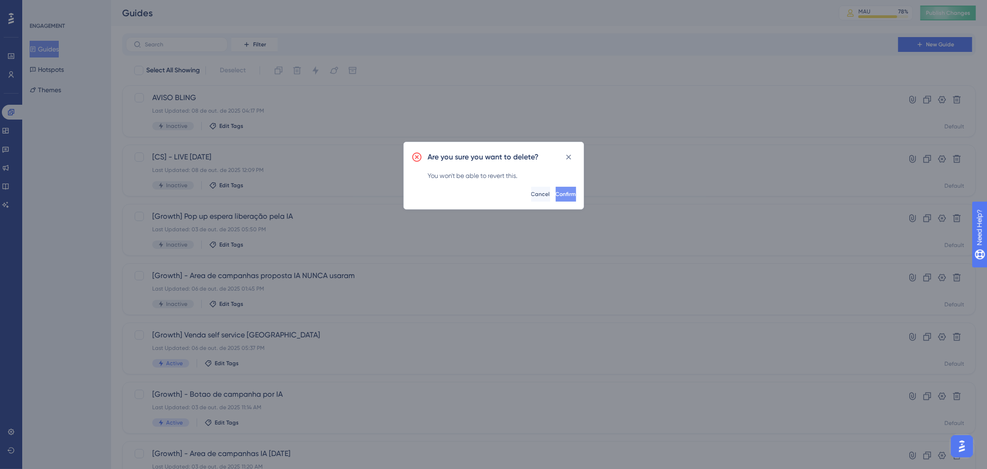
click at [566, 197] on button "Confirm" at bounding box center [566, 194] width 20 height 15
